Goal: Find specific page/section: Find specific page/section

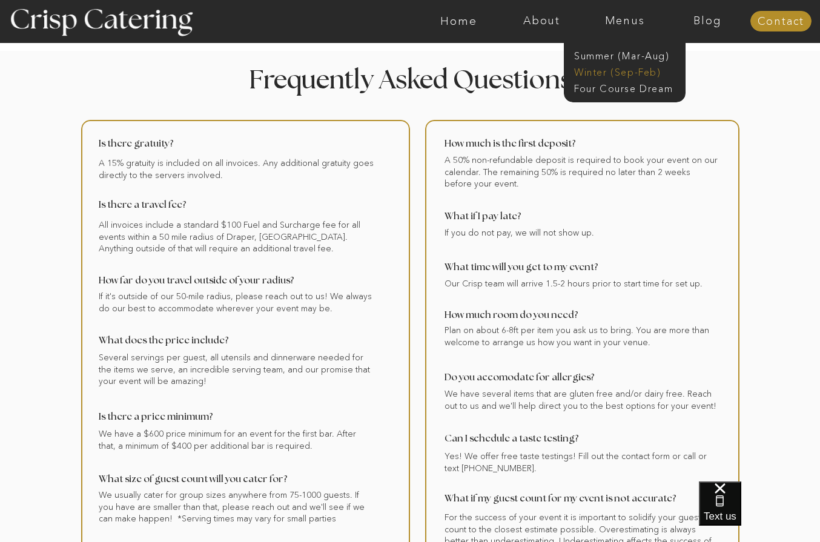
click at [606, 72] on nav "Winter (Sep-Feb)" at bounding box center [623, 71] width 99 height 12
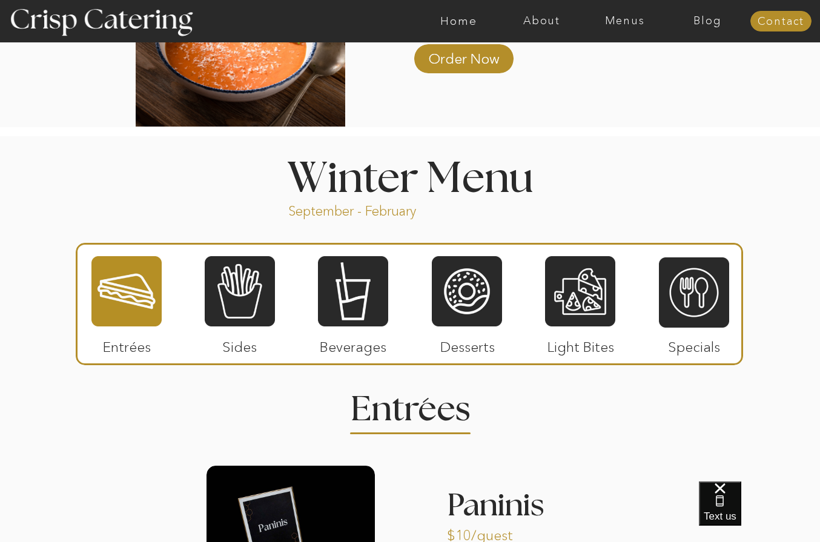
scroll to position [1245, 0]
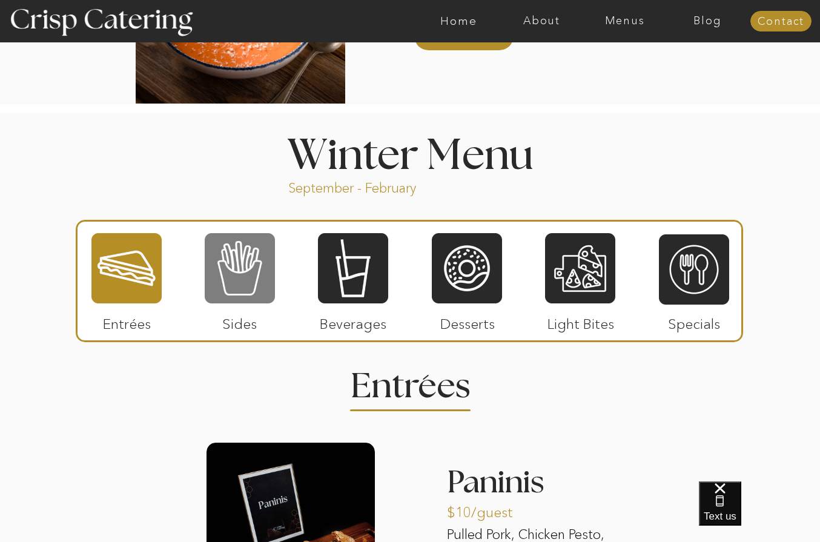
click at [242, 284] on div at bounding box center [240, 268] width 70 height 73
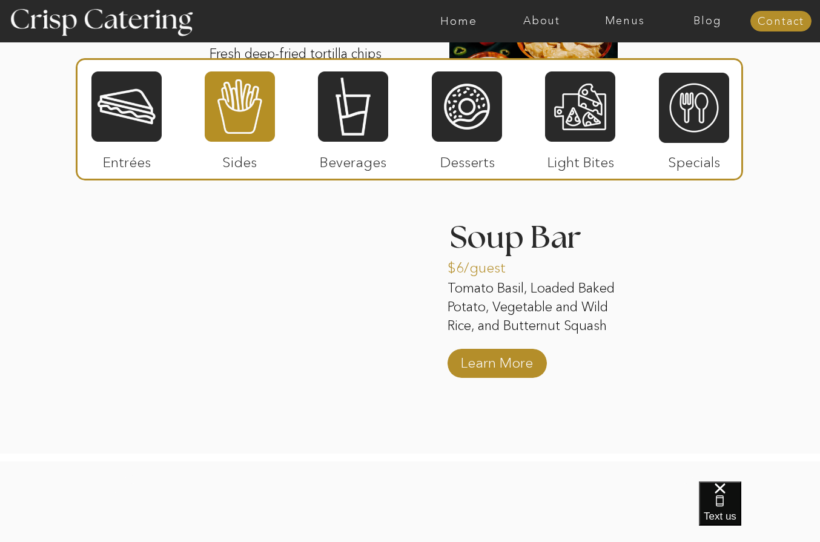
scroll to position [2205, 0]
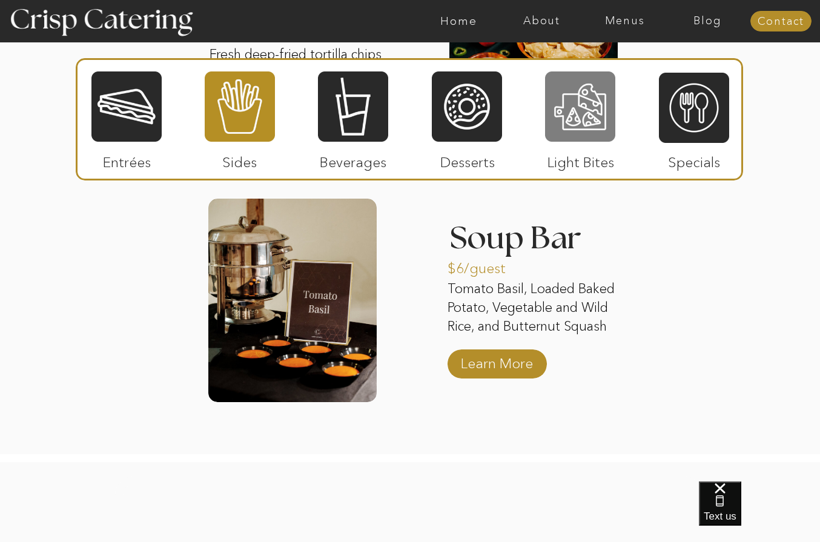
click at [562, 120] on div at bounding box center [580, 106] width 70 height 73
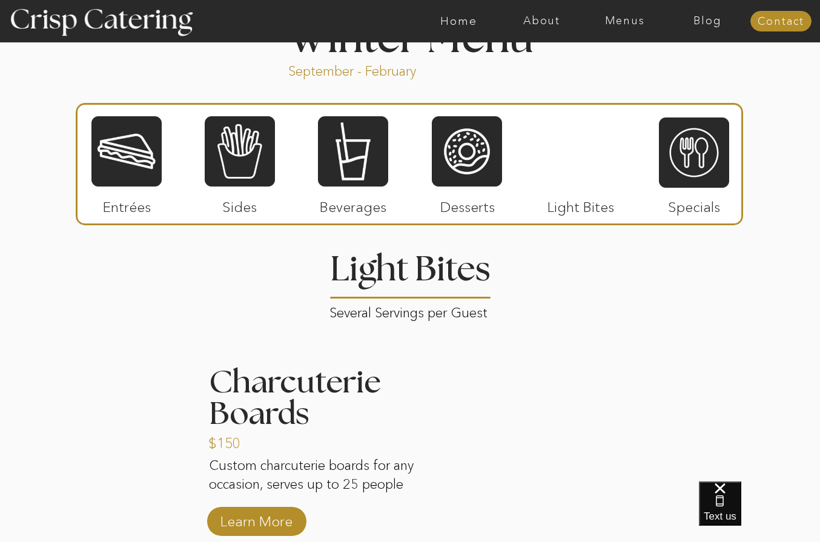
scroll to position [1353, 0]
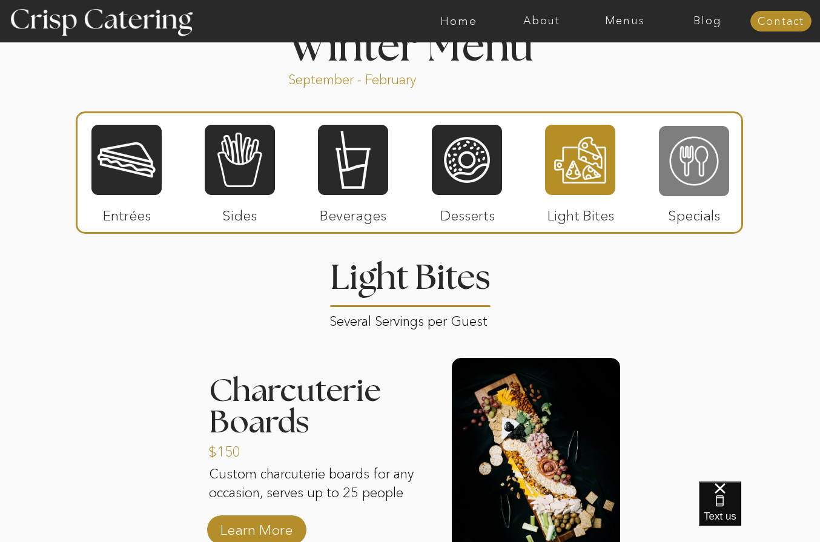
click at [722, 162] on div at bounding box center [694, 161] width 70 height 73
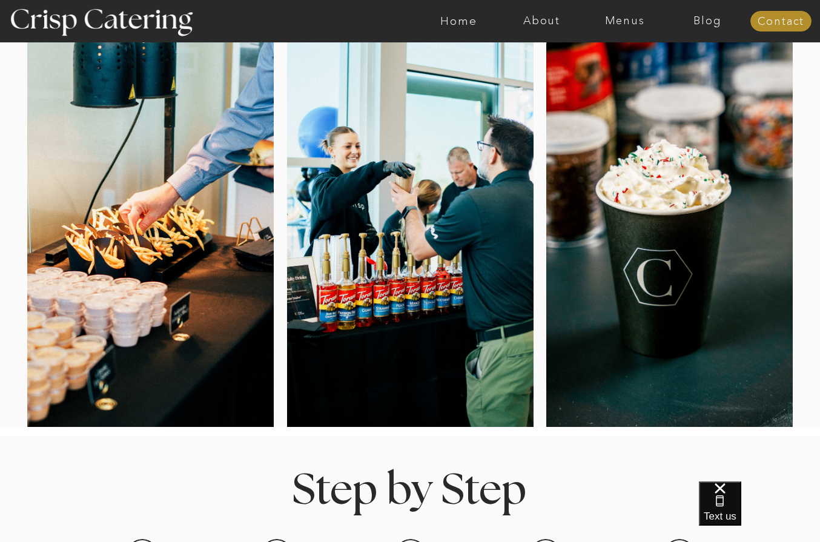
scroll to position [0, 0]
